Goal: Task Accomplishment & Management: Complete application form

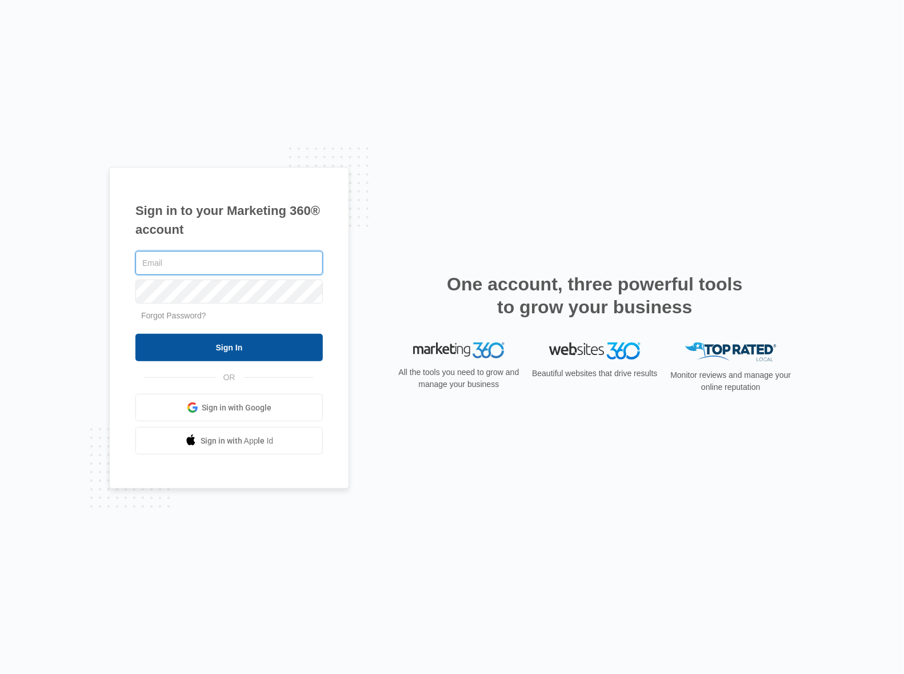
type input "[PERSON_NAME][EMAIL_ADDRESS][DOMAIN_NAME]"
click at [221, 350] on input "Sign In" at bounding box center [228, 347] width 187 height 27
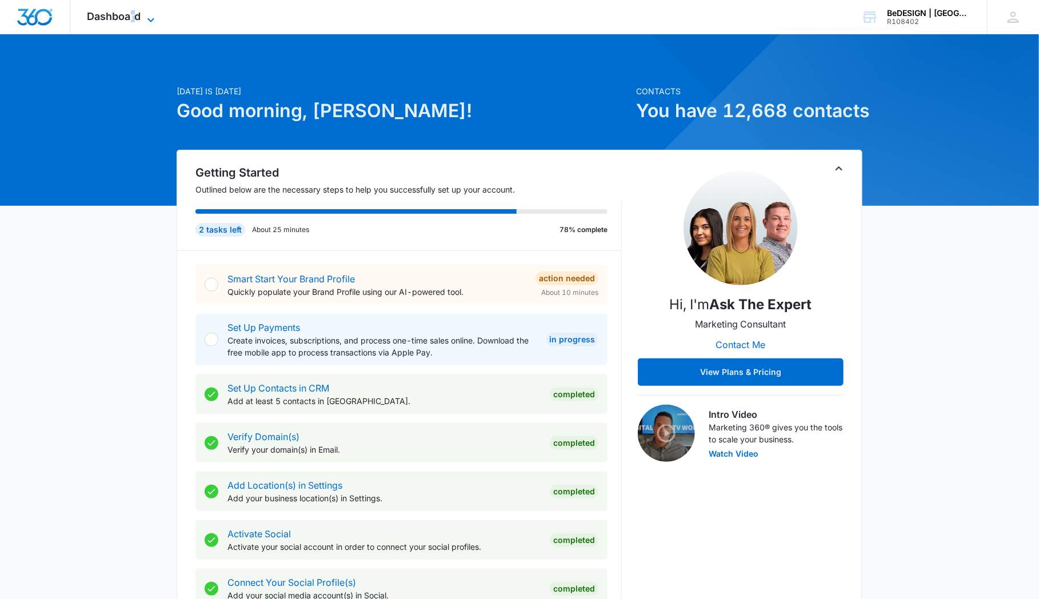
drag, startPoint x: 138, startPoint y: 9, endPoint x: 133, endPoint y: 14, distance: 7.7
click at [133, 14] on span "Dashboard" at bounding box center [114, 16] width 54 height 12
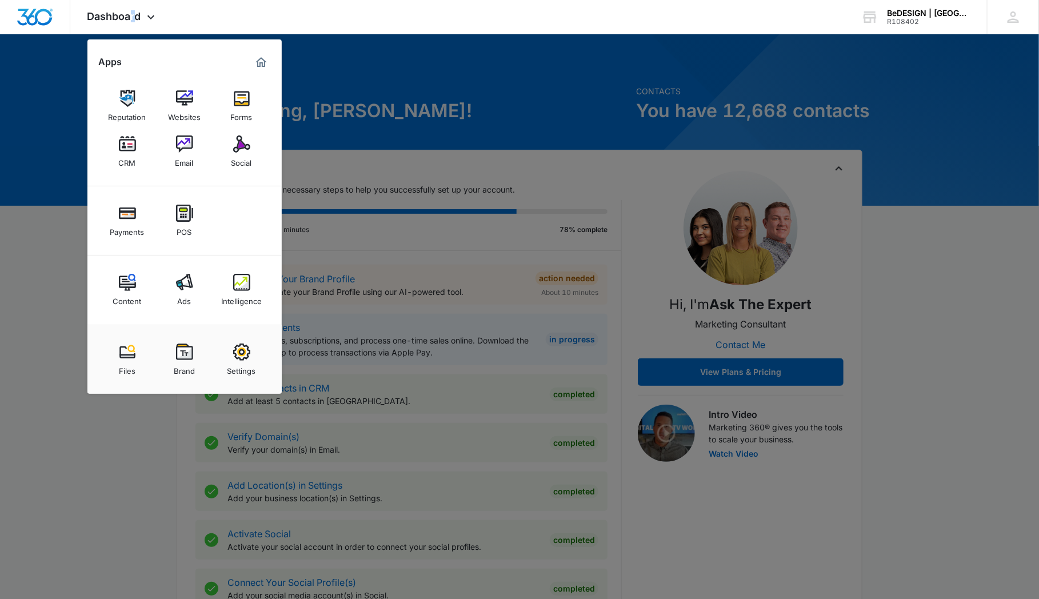
drag, startPoint x: 133, startPoint y: 14, endPoint x: 241, endPoint y: 106, distance: 141.8
click at [241, 106] on img at bounding box center [241, 98] width 17 height 17
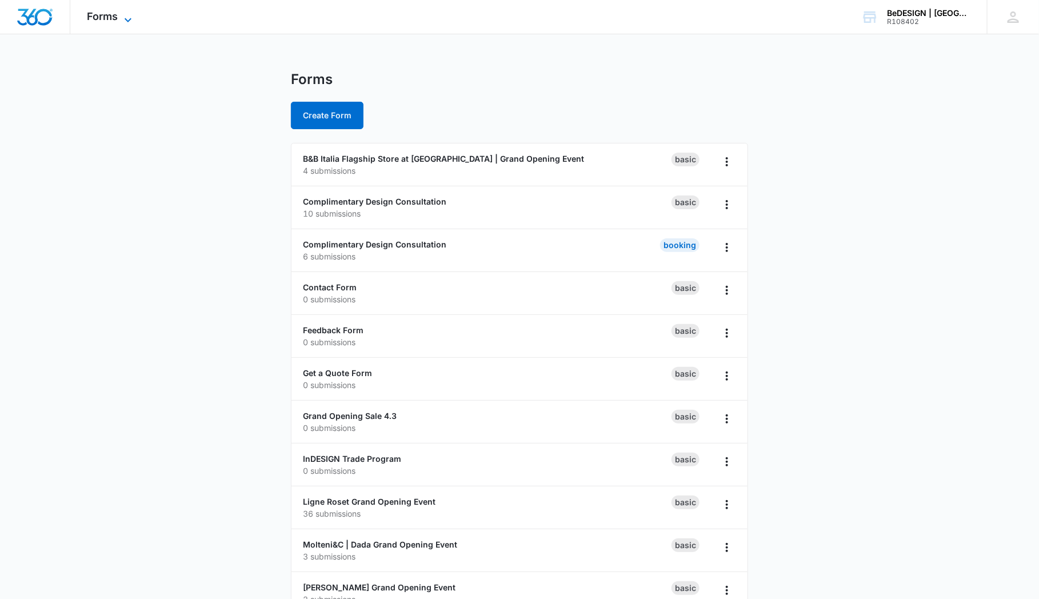
click at [122, 18] on icon at bounding box center [128, 20] width 14 height 14
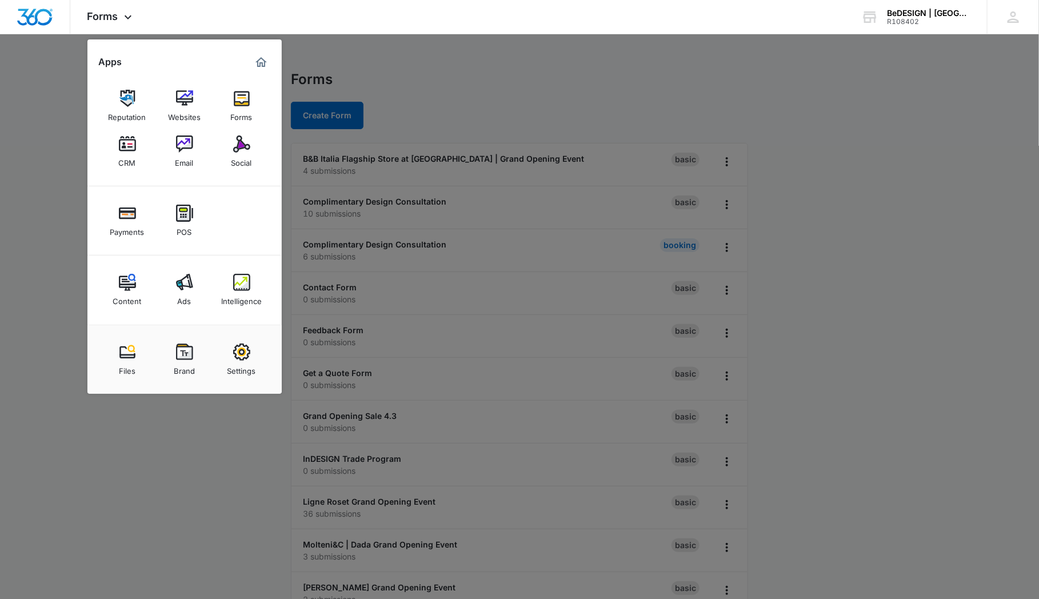
click at [348, 113] on div at bounding box center [519, 299] width 1039 height 599
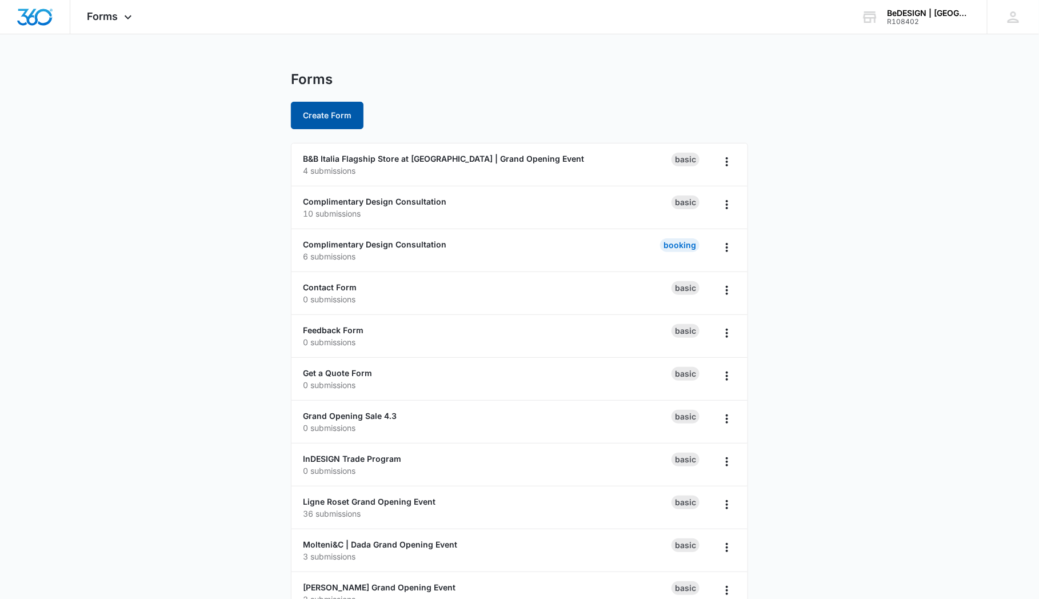
click at [348, 113] on button "Create Form" at bounding box center [327, 115] width 73 height 27
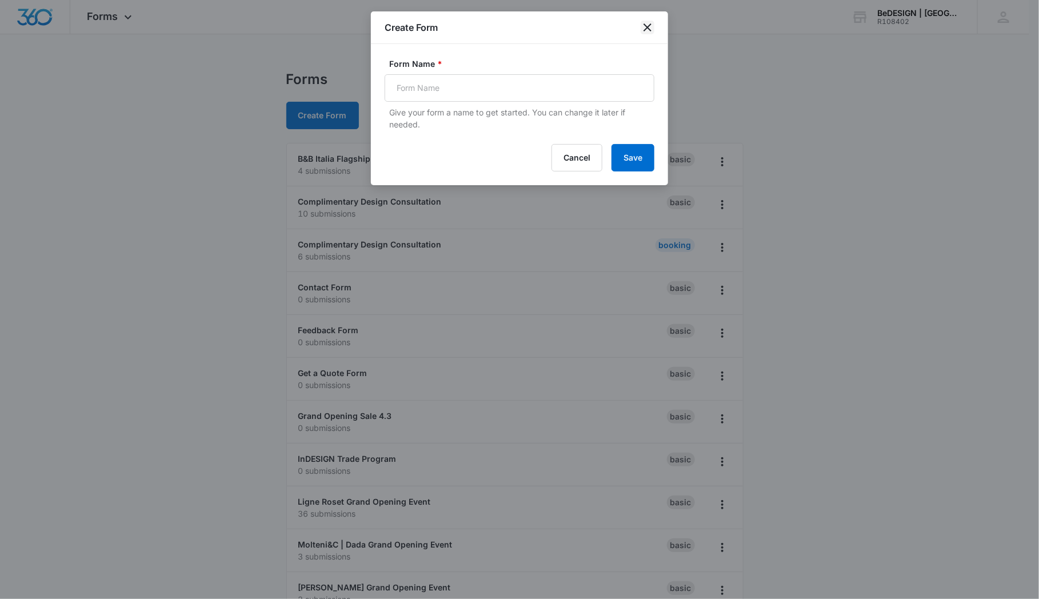
click at [650, 26] on icon "close" at bounding box center [647, 28] width 14 height 14
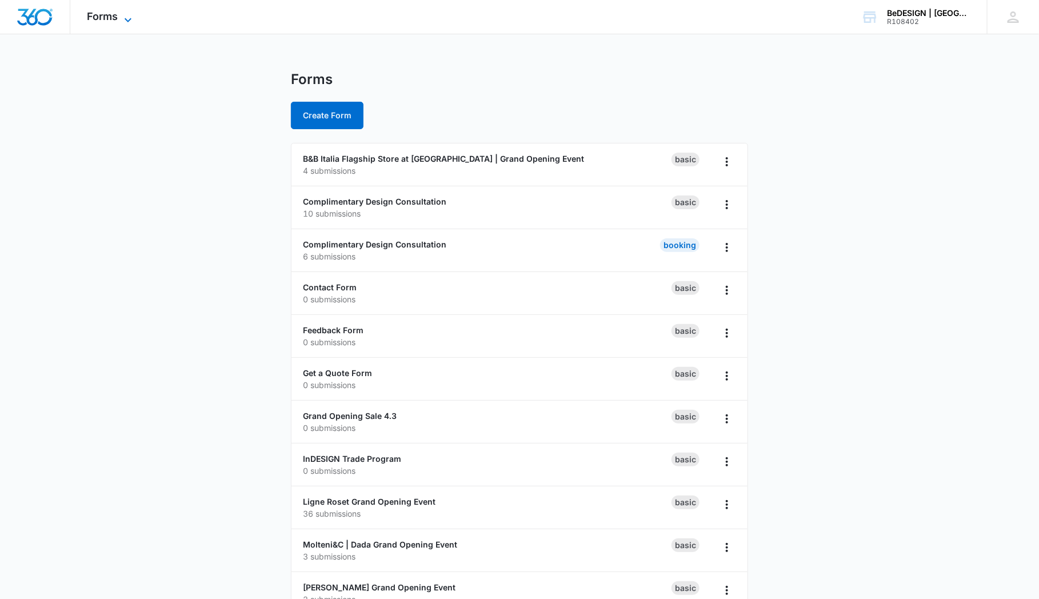
click at [129, 15] on icon at bounding box center [128, 20] width 14 height 14
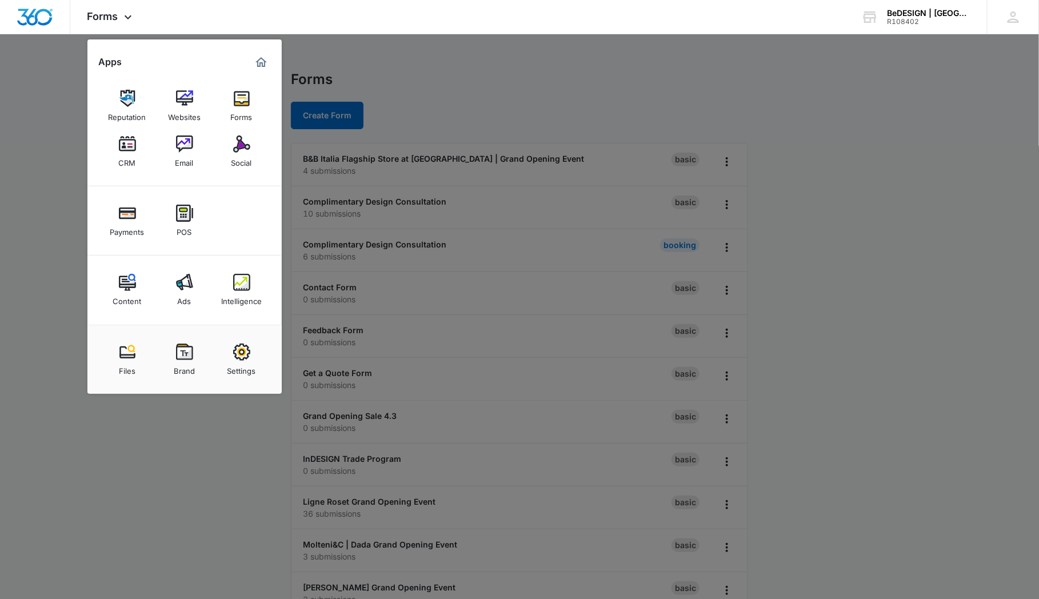
click at [444, 78] on div at bounding box center [519, 299] width 1039 height 599
